Goal: Task Accomplishment & Management: Manage account settings

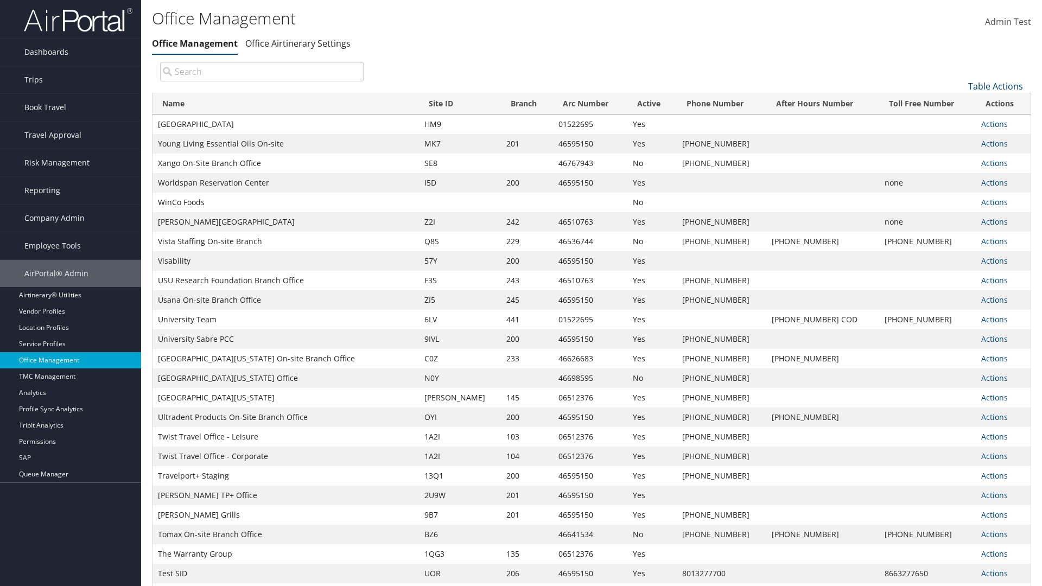
click at [996, 86] on link "Table Actions" at bounding box center [996, 86] width 55 height 12
click at [959, 140] on link "Page Length" at bounding box center [959, 140] width 143 height 18
click at [959, 122] on link "25" at bounding box center [959, 122] width 143 height 18
click at [996, 86] on link "Table Actions" at bounding box center [996, 86] width 55 height 12
click at [959, 140] on link "Page Length" at bounding box center [959, 140] width 143 height 18
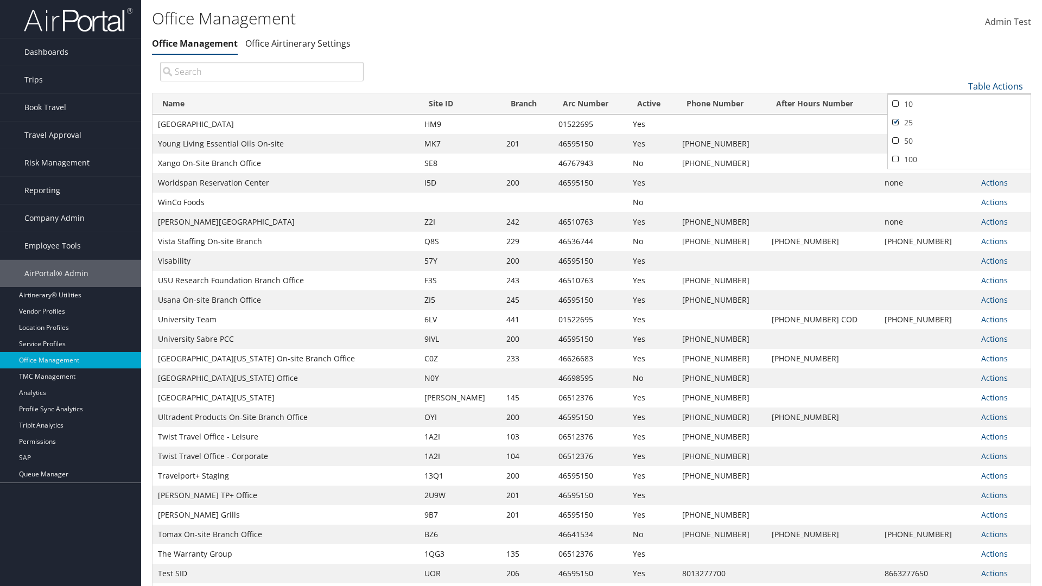
click at [959, 141] on link "50" at bounding box center [959, 141] width 143 height 18
click at [996, 86] on link "Table Actions" at bounding box center [996, 86] width 55 height 12
click at [959, 140] on link "Page Length" at bounding box center [959, 140] width 143 height 18
click at [959, 159] on link "100" at bounding box center [959, 159] width 143 height 18
click at [996, 86] on link "Table Actions" at bounding box center [996, 86] width 55 height 12
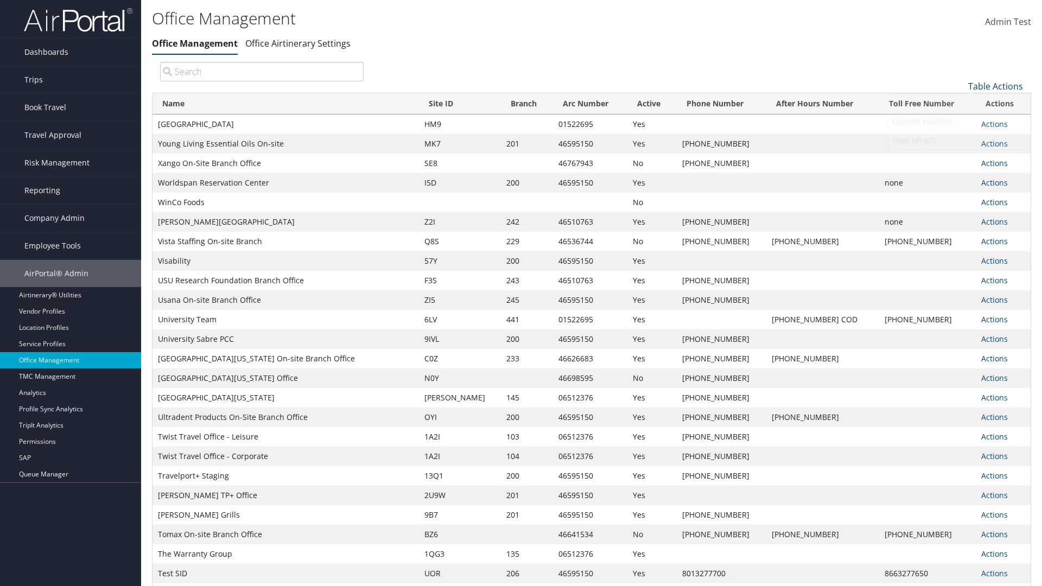
click at [959, 121] on link "Column Visibility" at bounding box center [959, 121] width 143 height 18
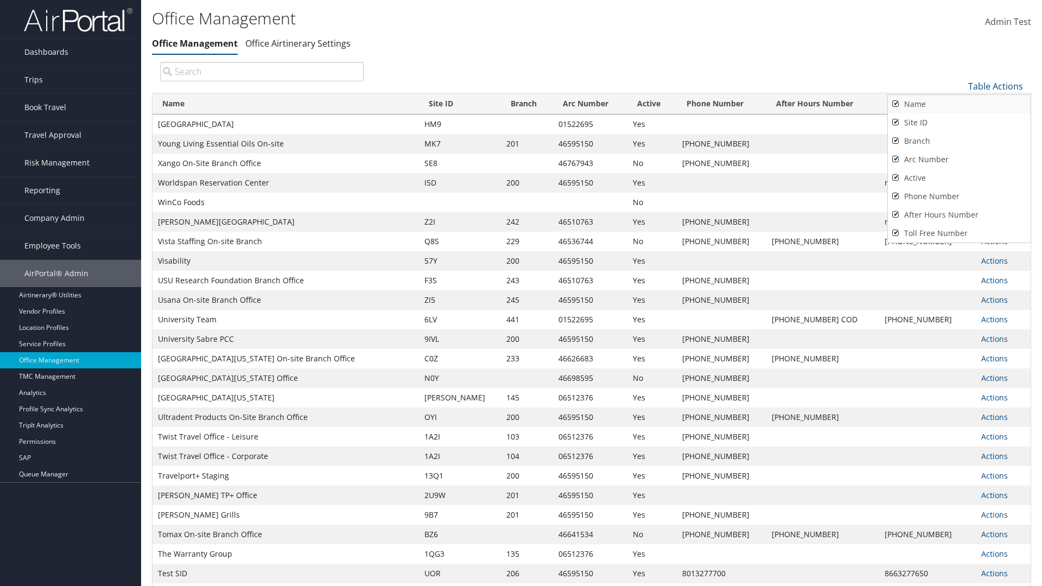
click at [959, 104] on link "Name" at bounding box center [959, 104] width 143 height 18
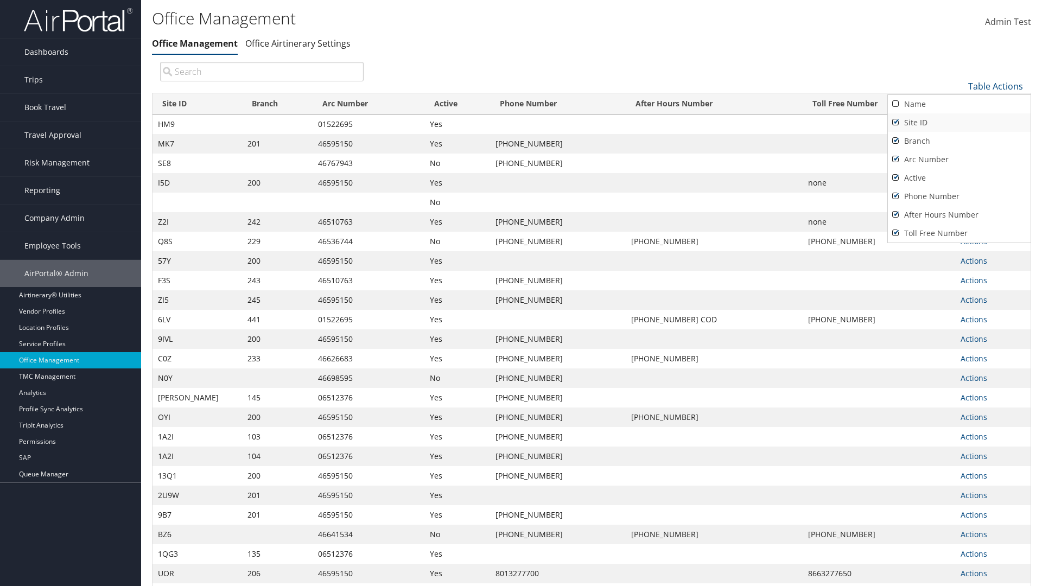
click at [959, 122] on link "Site ID" at bounding box center [959, 122] width 143 height 18
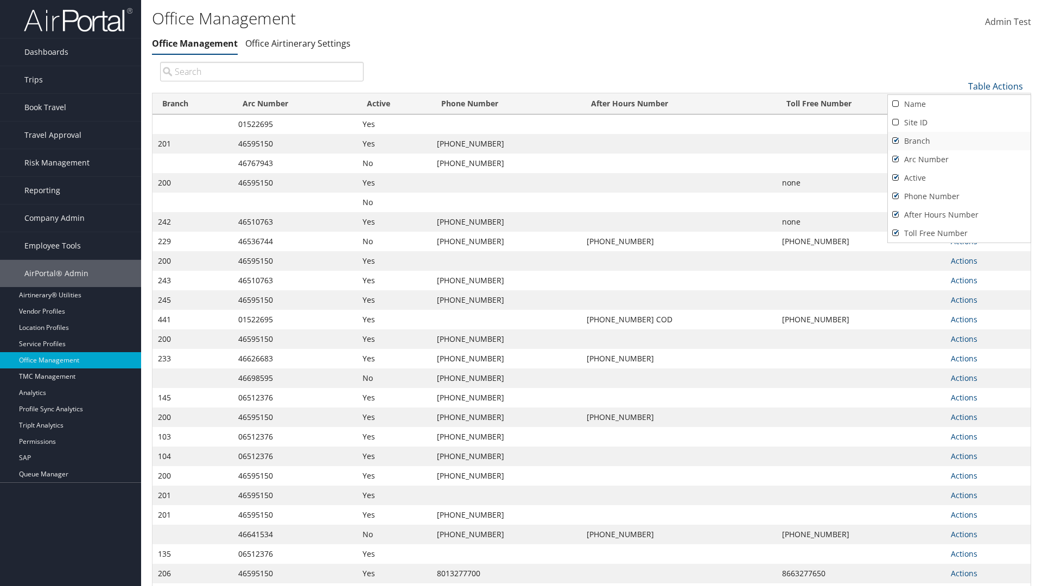
click at [959, 141] on link "Branch" at bounding box center [959, 141] width 143 height 18
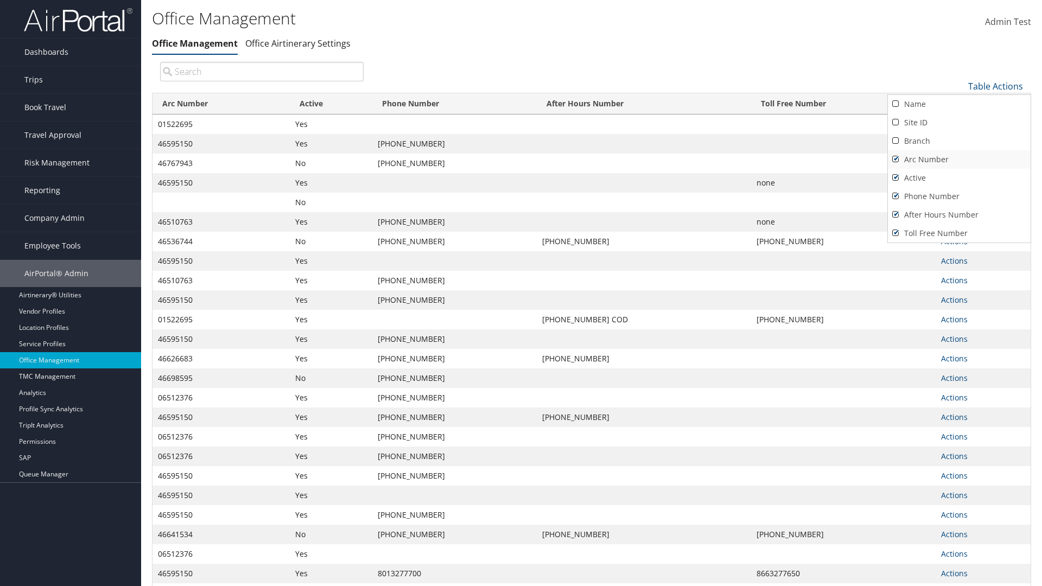
click at [959, 159] on link "Arc Number" at bounding box center [959, 159] width 143 height 18
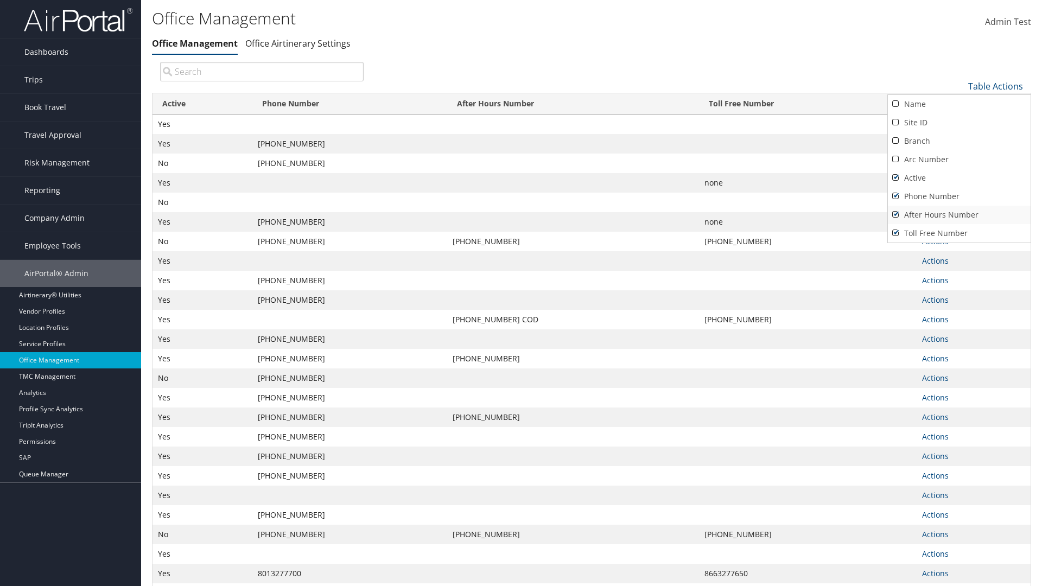
click at [959, 214] on link "After Hours Number" at bounding box center [959, 215] width 143 height 18
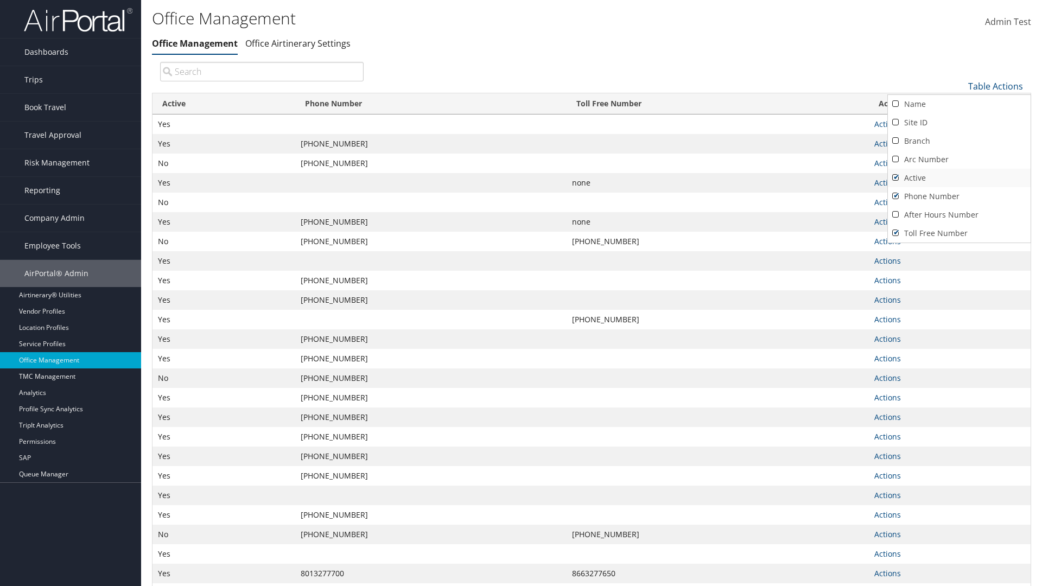
click at [959, 178] on link "Active" at bounding box center [959, 178] width 143 height 18
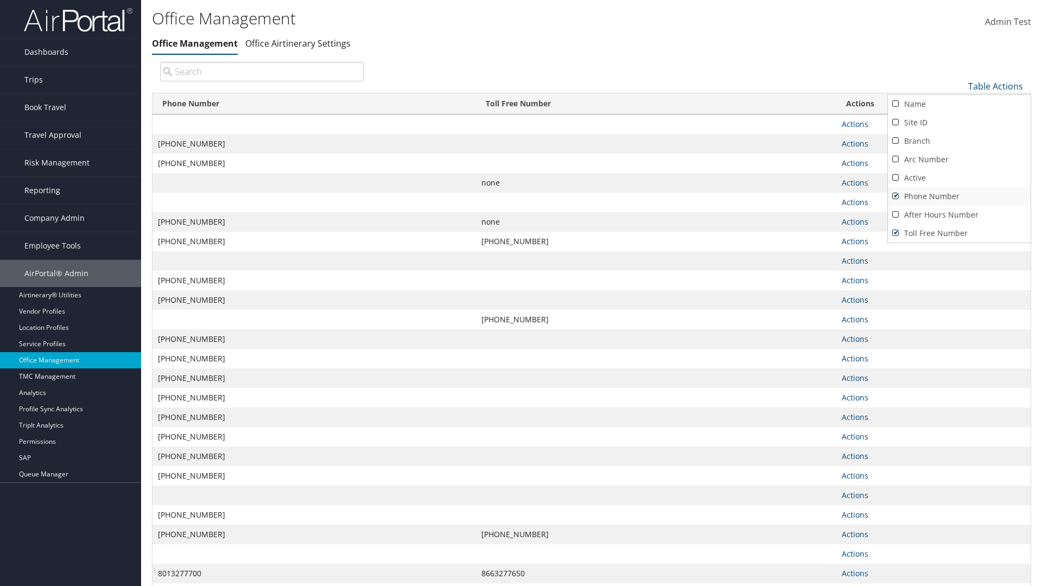
click at [959, 196] on link "Phone Number" at bounding box center [959, 196] width 143 height 18
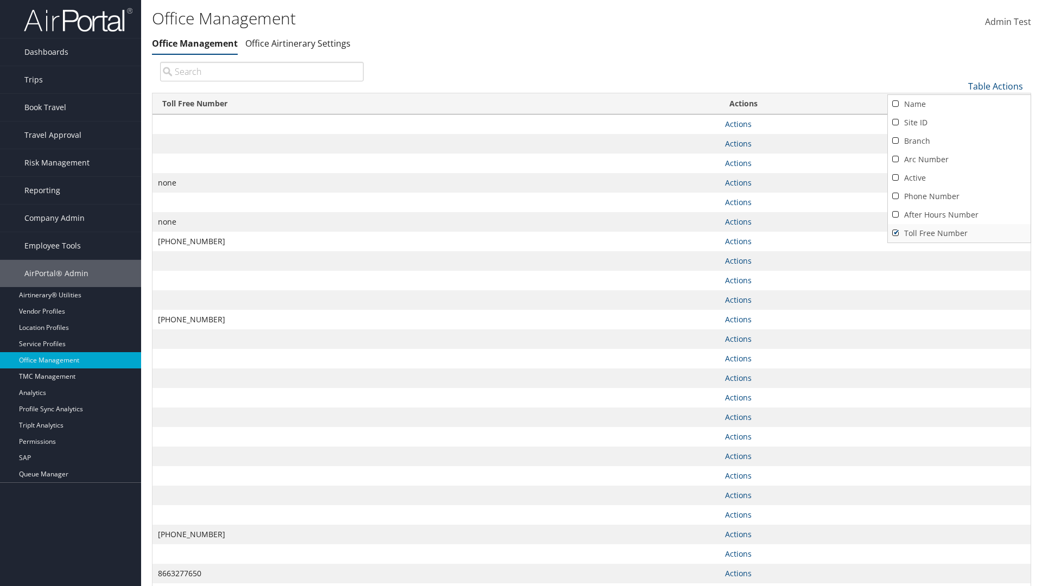
click at [959, 233] on link "Toll Free Number" at bounding box center [959, 233] width 143 height 18
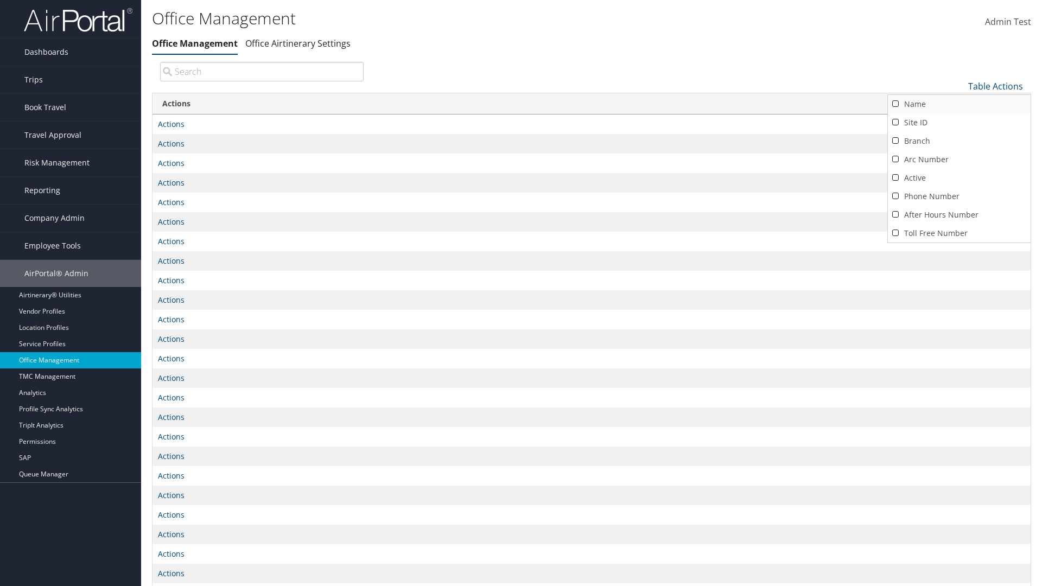
click at [959, 104] on link "Name" at bounding box center [959, 104] width 143 height 18
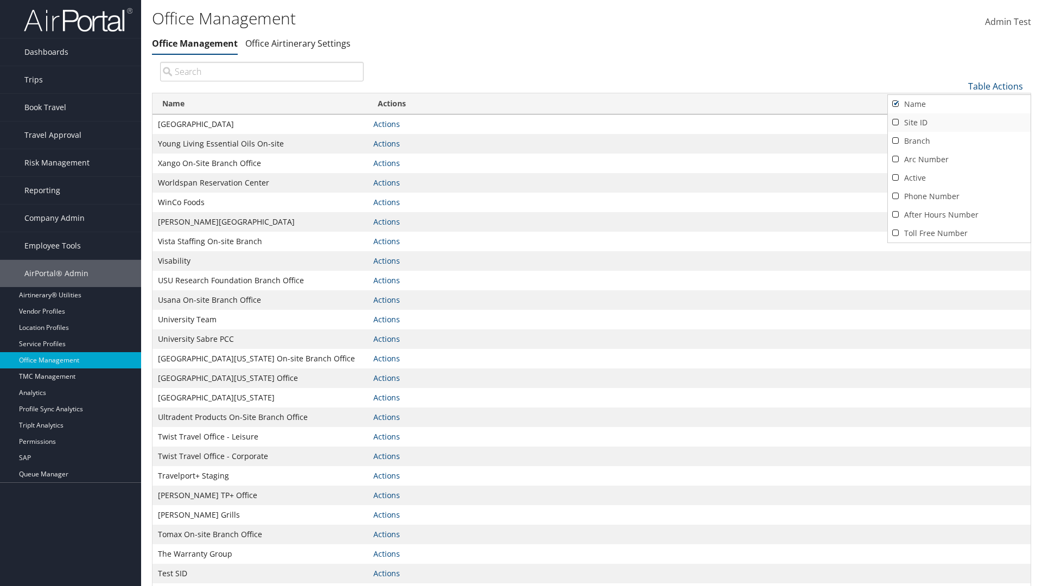
click at [959, 122] on link "Site ID" at bounding box center [959, 122] width 143 height 18
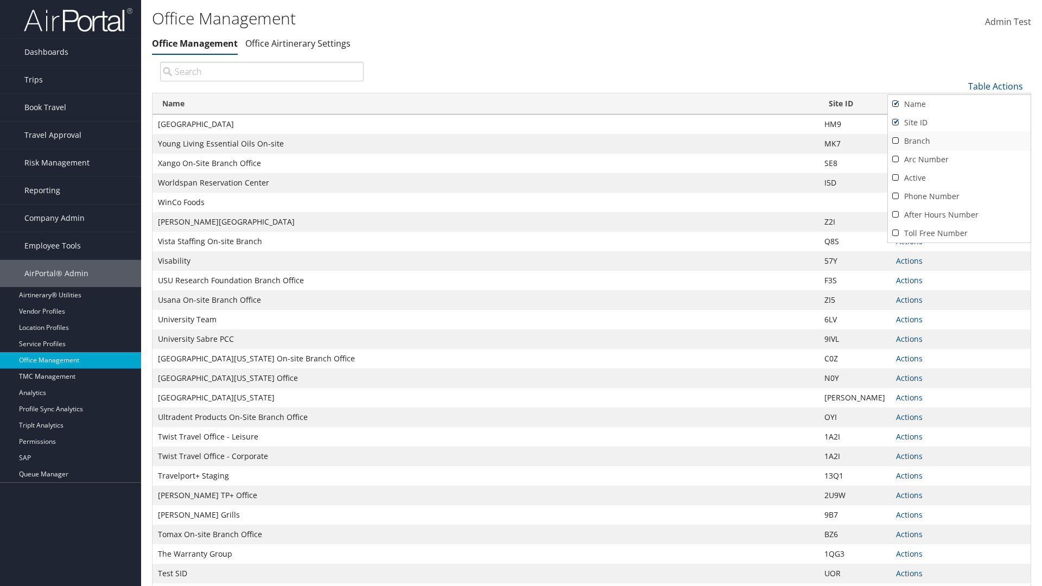
click at [959, 141] on link "Branch" at bounding box center [959, 141] width 143 height 18
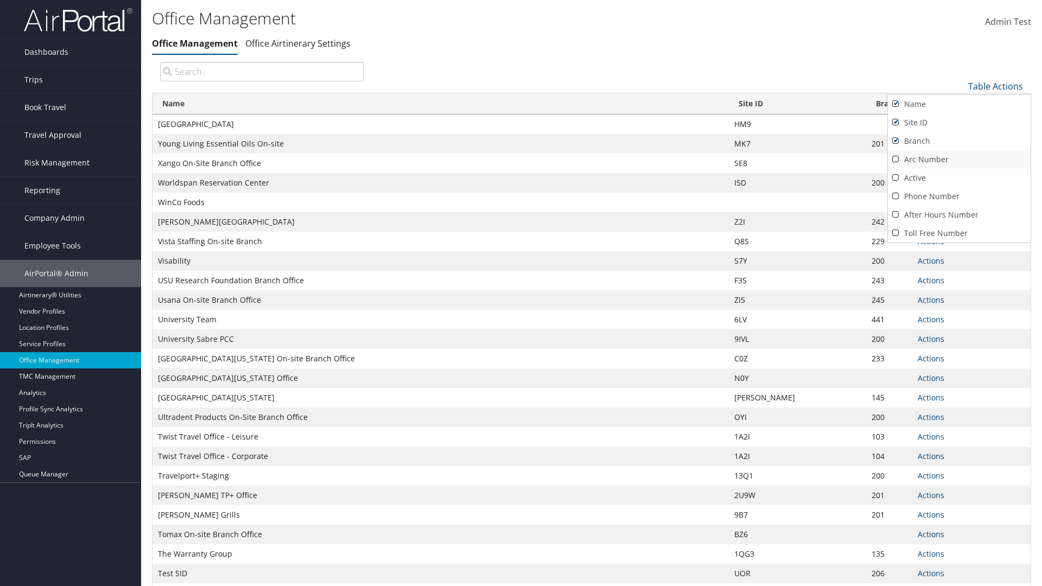
click at [959, 159] on link "Arc Number" at bounding box center [959, 159] width 143 height 18
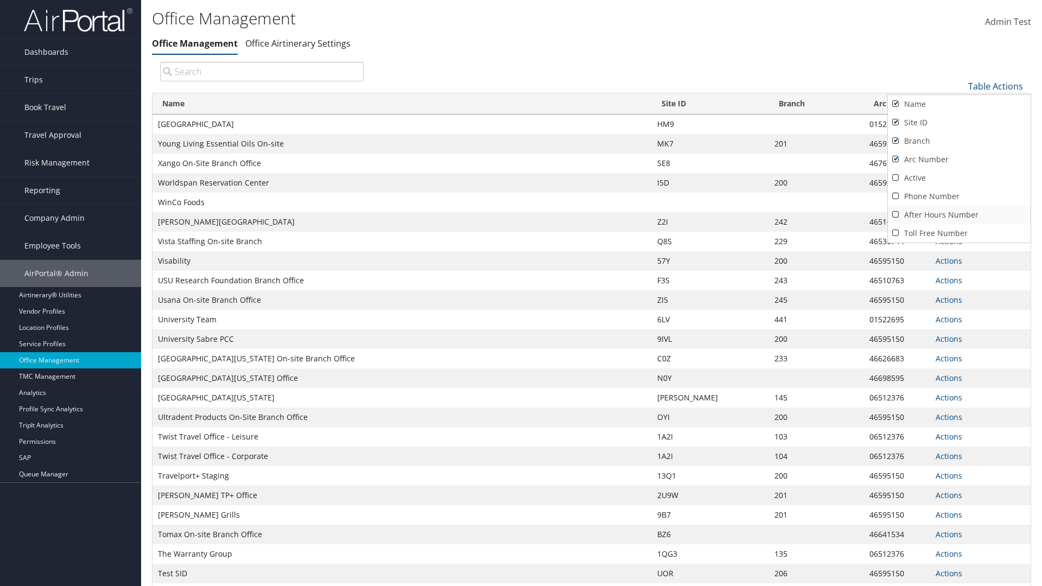
click at [959, 214] on link "After Hours Number" at bounding box center [959, 215] width 143 height 18
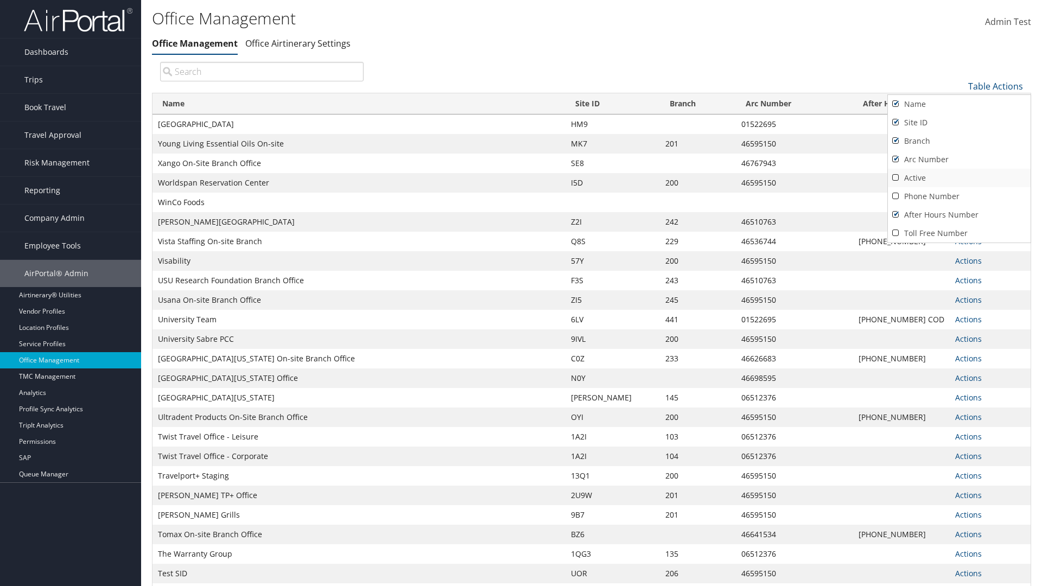
click at [959, 178] on link "Active" at bounding box center [959, 178] width 143 height 18
